Goal: Transaction & Acquisition: Purchase product/service

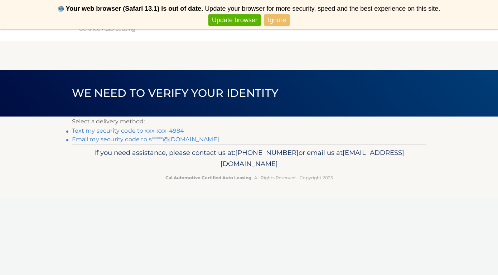
click at [109, 132] on link "Text my security code to xxx-xxx-4984" at bounding box center [128, 130] width 112 height 7
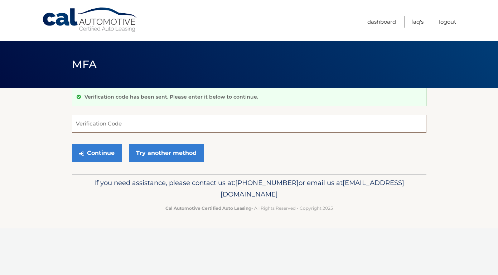
click at [110, 122] on input "Verification Code" at bounding box center [249, 124] width 354 height 18
type input "590838"
click at [93, 151] on button "Continue" at bounding box center [97, 153] width 50 height 18
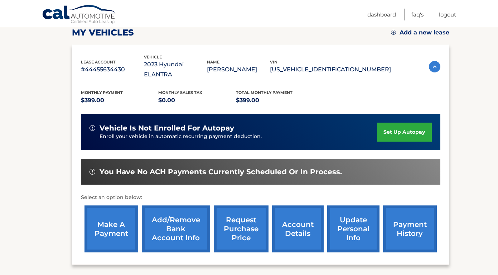
scroll to position [104, 0]
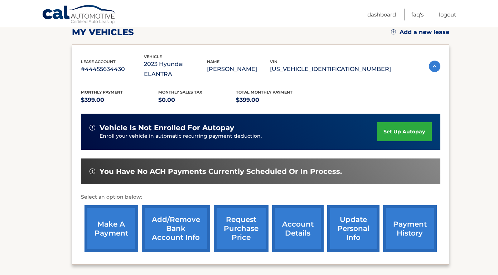
click at [103, 217] on link "make a payment" at bounding box center [111, 228] width 54 height 47
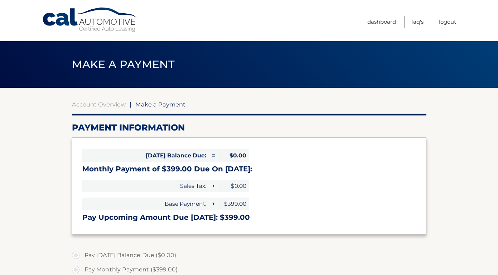
select select "MTc2MmRmNzUtNTQzZC00MDRkLTg0NTYtMTNmMzFmODBmYmVi"
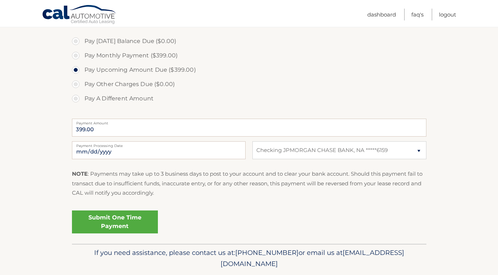
scroll to position [215, 0]
click at [111, 216] on link "Submit One Time Payment" at bounding box center [115, 220] width 86 height 23
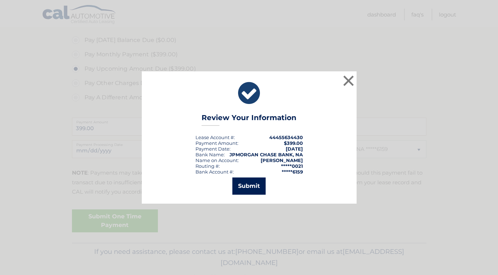
click at [255, 186] on button "Submit" at bounding box center [248, 185] width 33 height 17
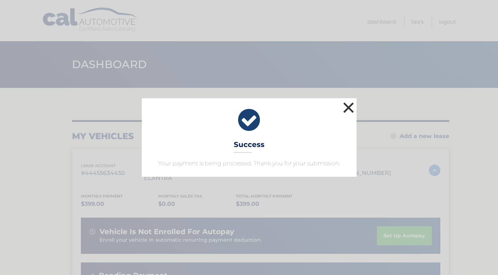
click at [352, 105] on button "×" at bounding box center [349, 107] width 14 height 14
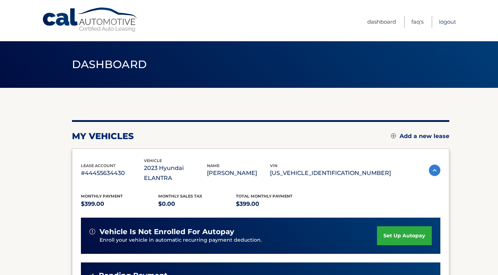
click at [445, 24] on link "Logout" at bounding box center [447, 22] width 17 height 12
